Goal: Information Seeking & Learning: Learn about a topic

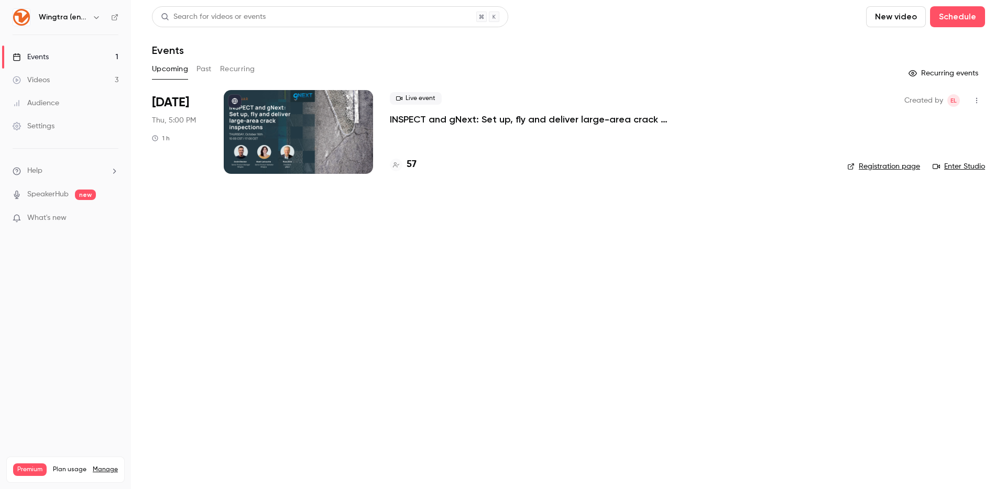
click at [207, 70] on button "Past" at bounding box center [203, 69] width 15 height 17
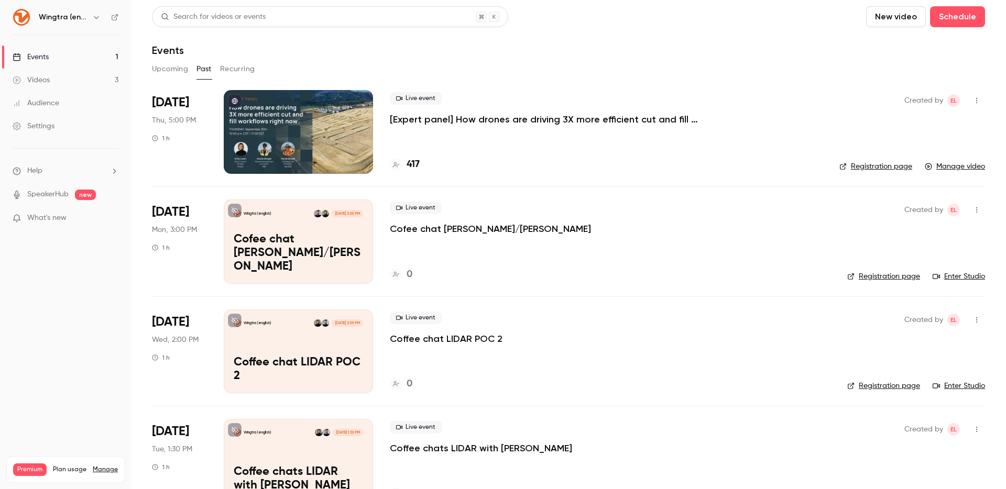
drag, startPoint x: 518, startPoint y: 123, endPoint x: 509, endPoint y: 120, distance: 9.3
click at [518, 123] on p "[Expert panel] How drones are driving 3X more efficient cut and fill workflows …" at bounding box center [547, 119] width 314 height 13
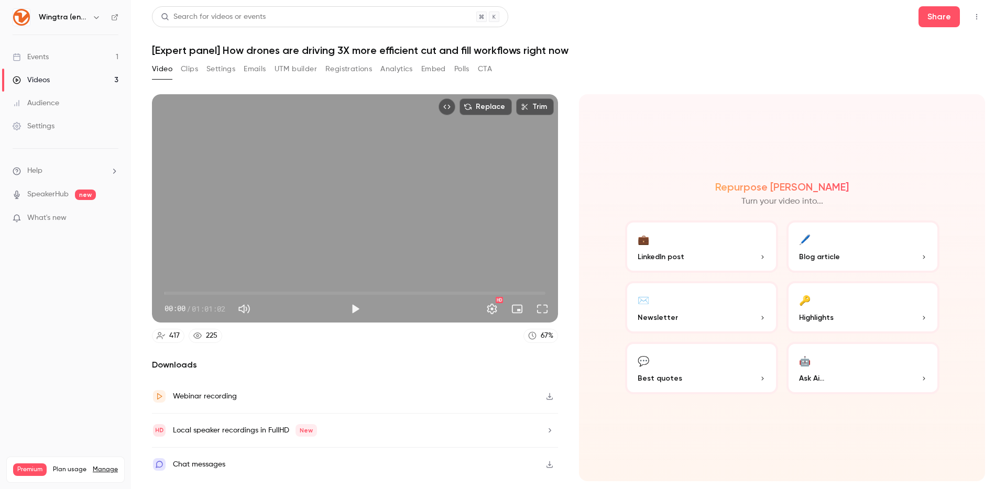
click at [358, 70] on button "Registrations" at bounding box center [348, 69] width 47 height 17
